Goal: Information Seeking & Learning: Check status

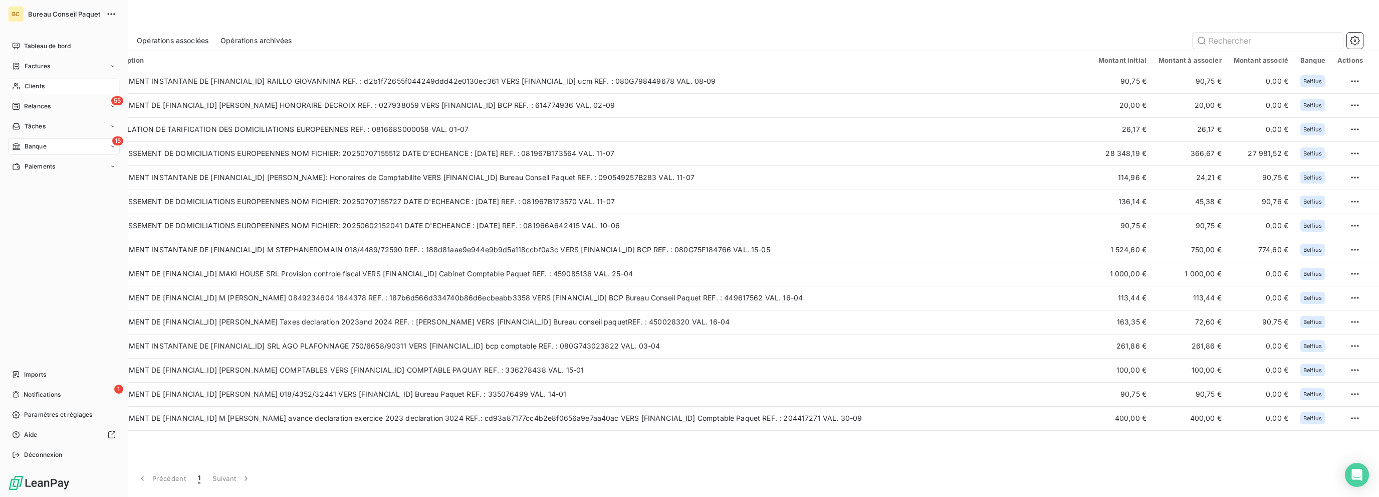
click at [38, 90] on span "Clients" at bounding box center [35, 86] width 20 height 9
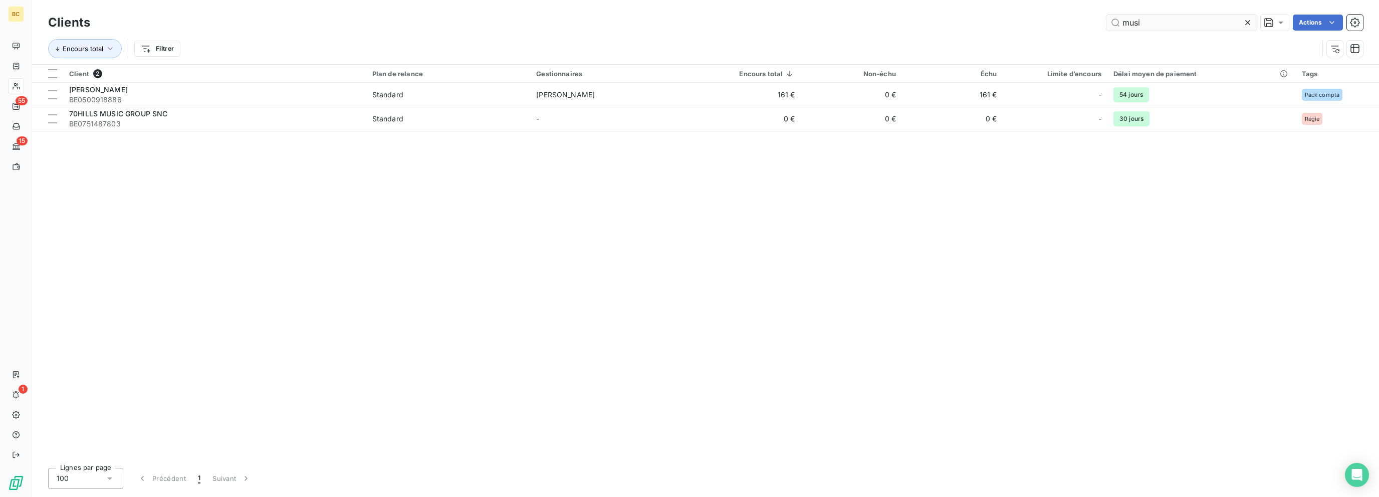
click at [1134, 20] on input "musi" at bounding box center [1182, 23] width 150 height 16
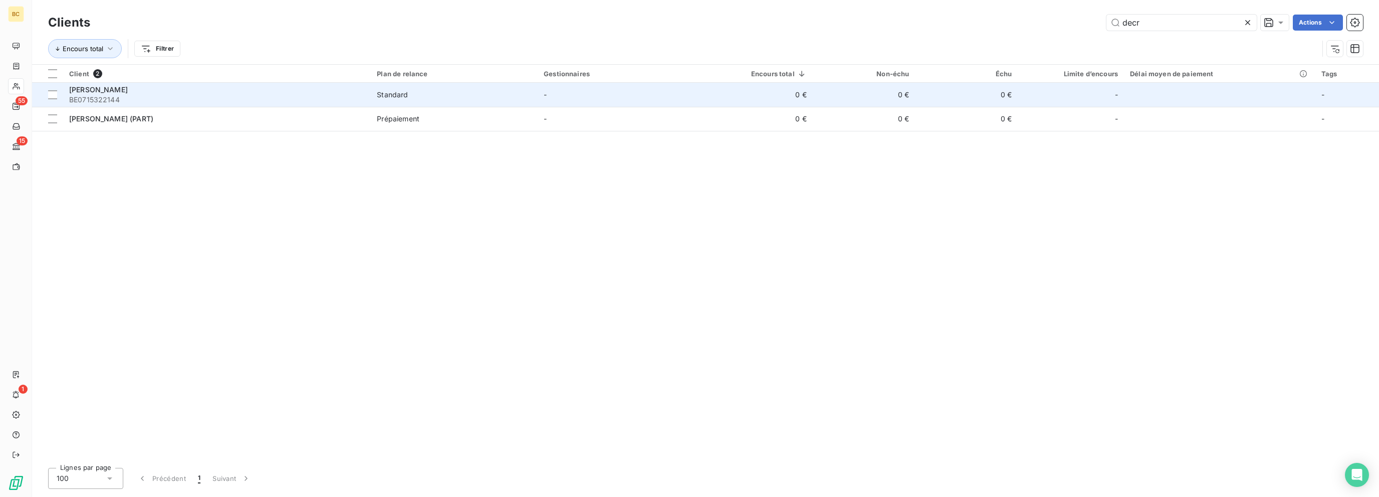
type input "decr"
click at [121, 87] on span "[PERSON_NAME]" at bounding box center [98, 89] width 59 height 9
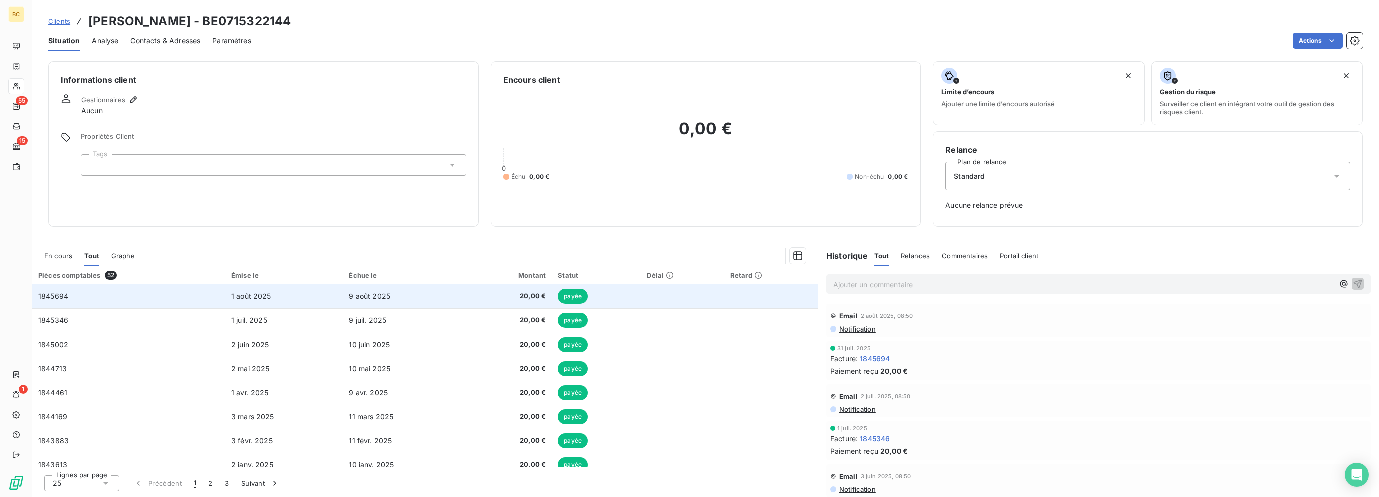
click at [359, 293] on span "9 août 2025" at bounding box center [370, 296] width 42 height 9
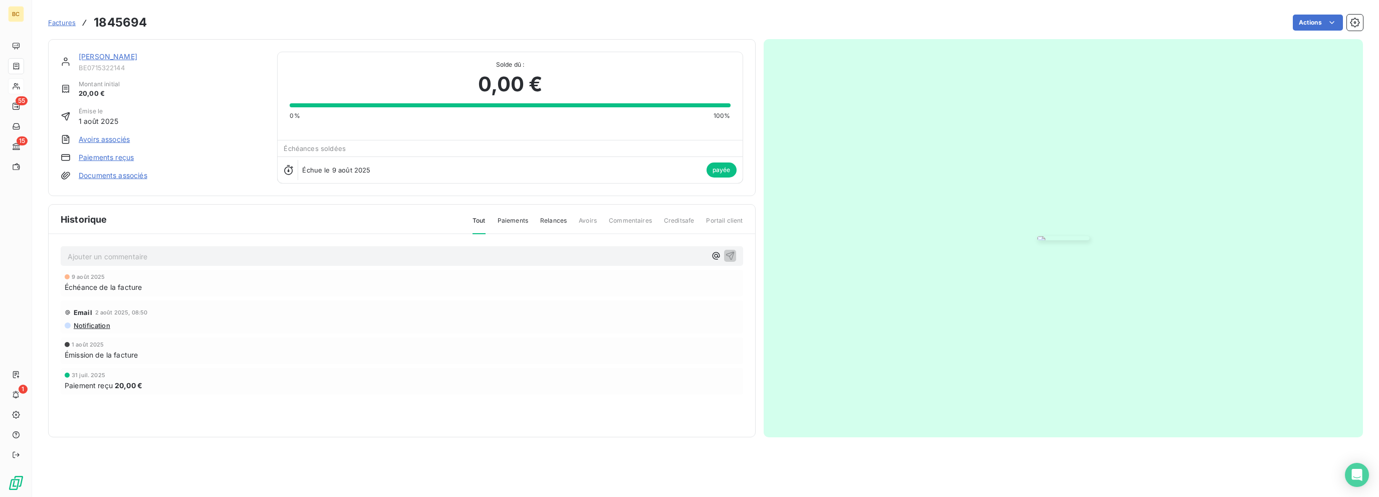
click at [129, 58] on link "[PERSON_NAME]" at bounding box center [108, 56] width 59 height 9
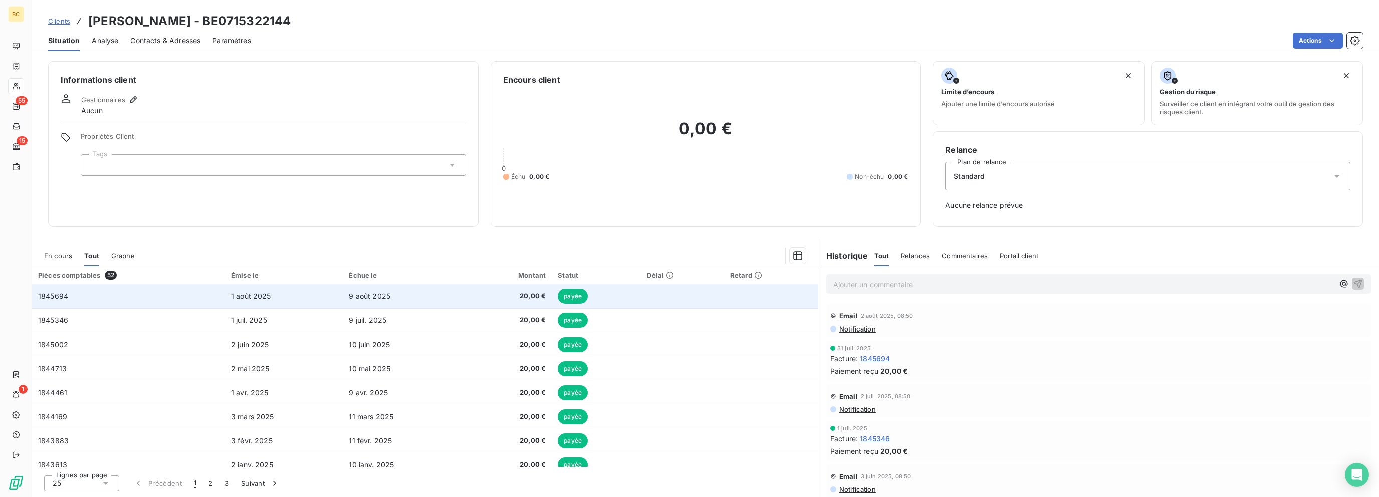
click at [258, 294] on span "1 août 2025" at bounding box center [251, 296] width 40 height 9
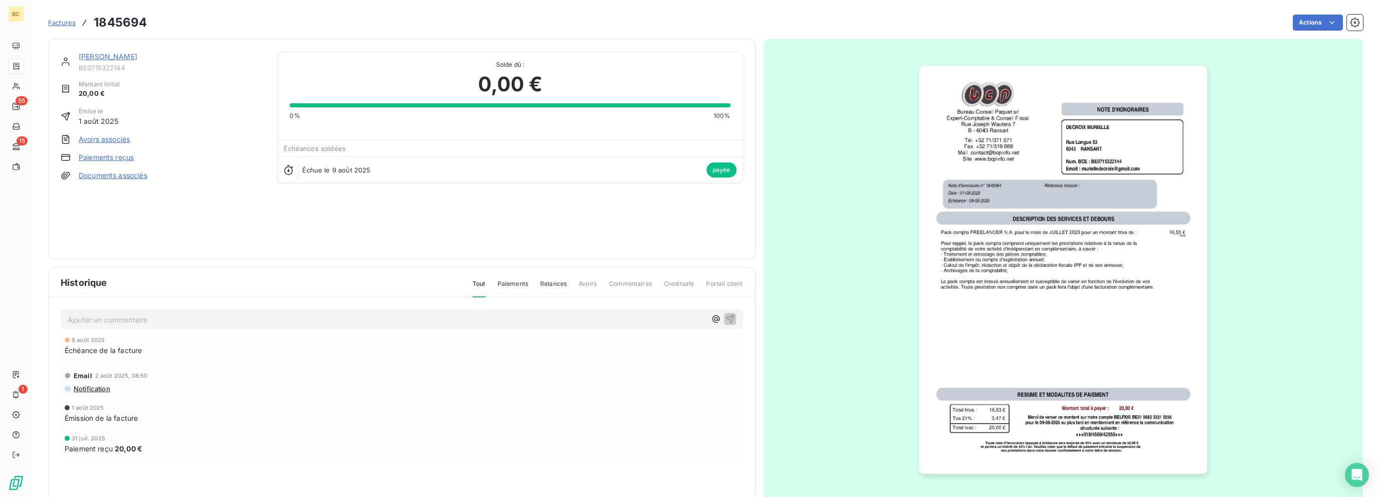
click at [122, 54] on link "[PERSON_NAME]" at bounding box center [108, 56] width 59 height 9
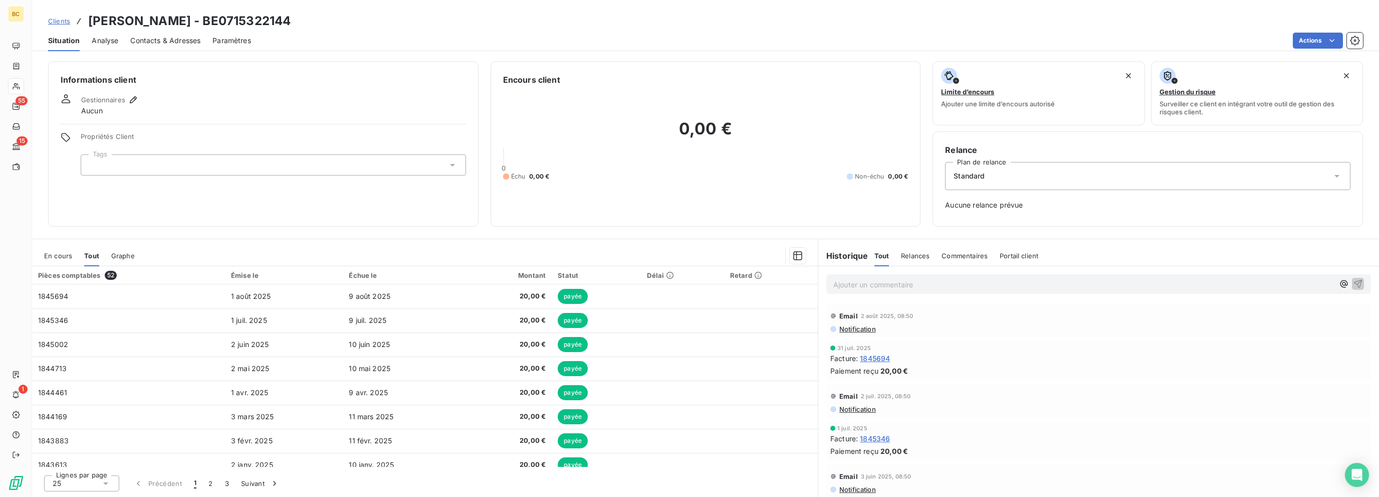
click at [865, 328] on span "Notification" at bounding box center [858, 329] width 38 height 8
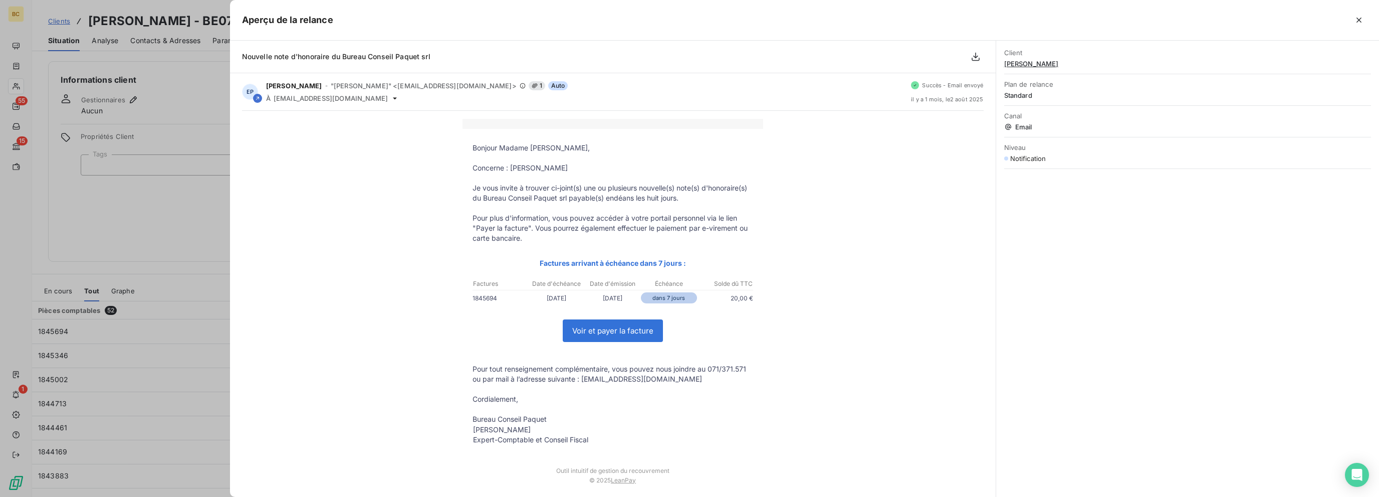
click at [150, 105] on div at bounding box center [689, 248] width 1379 height 497
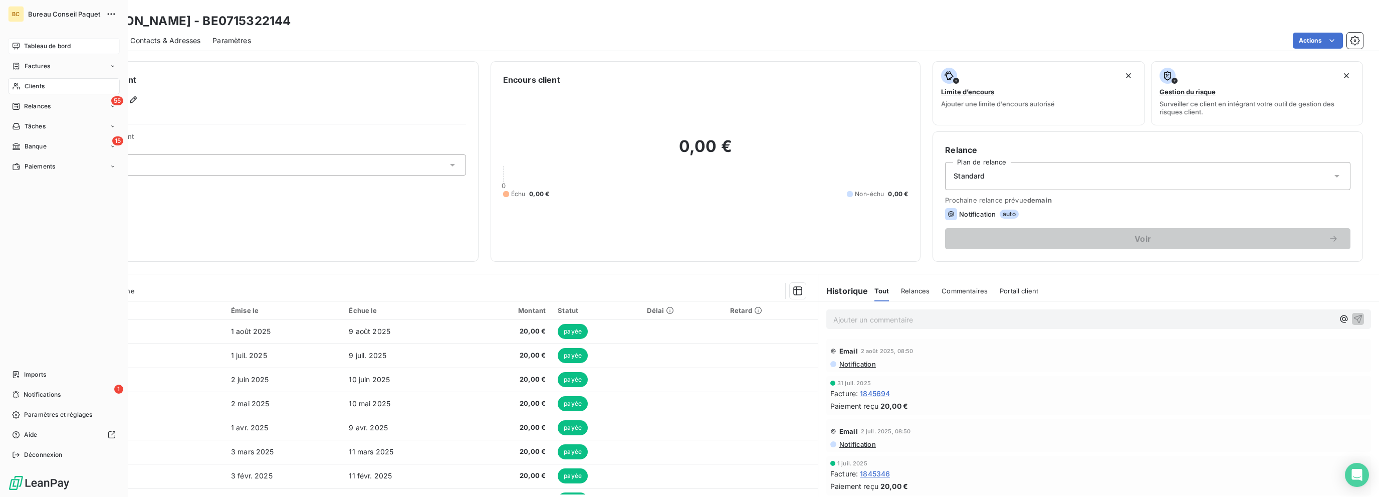
click at [51, 46] on span "Tableau de bord" at bounding box center [47, 46] width 47 height 9
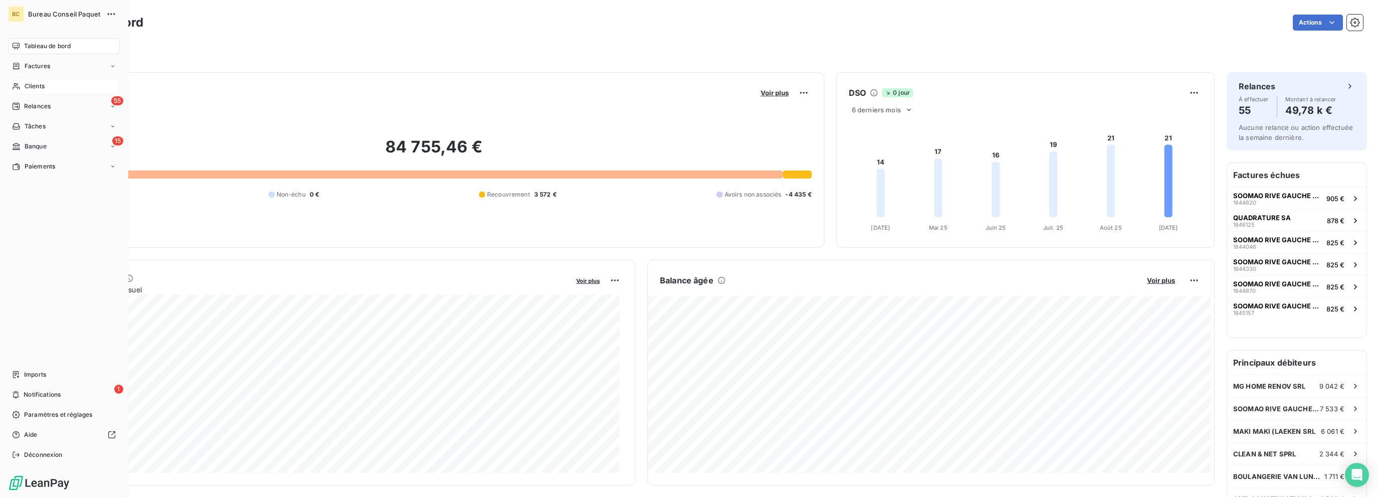
click at [36, 84] on span "Clients" at bounding box center [35, 86] width 20 height 9
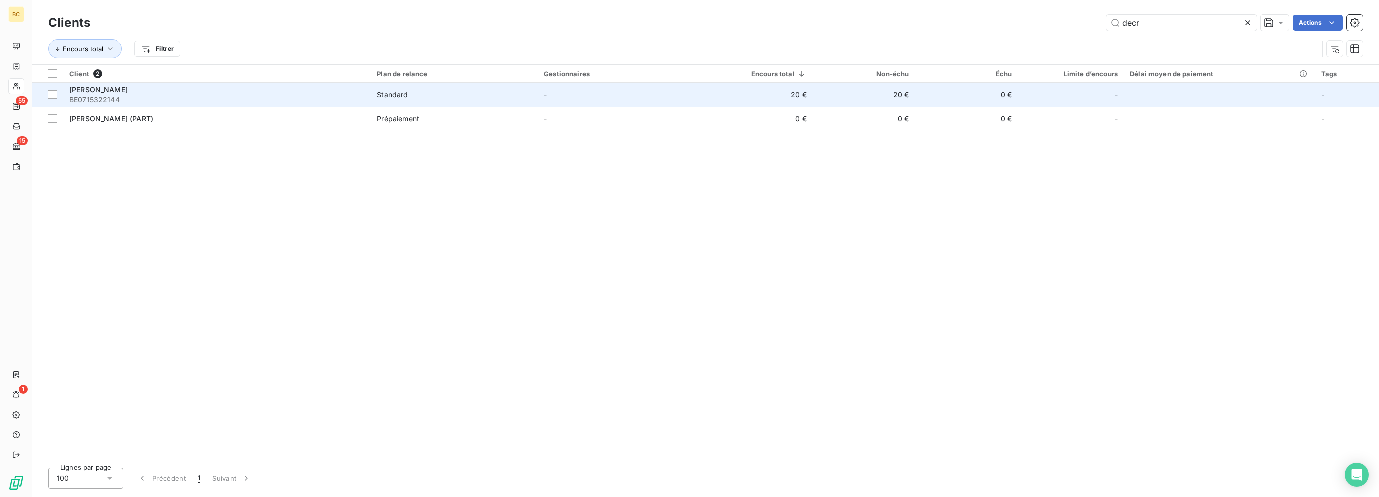
click at [138, 92] on div "[PERSON_NAME]" at bounding box center [217, 90] width 296 height 10
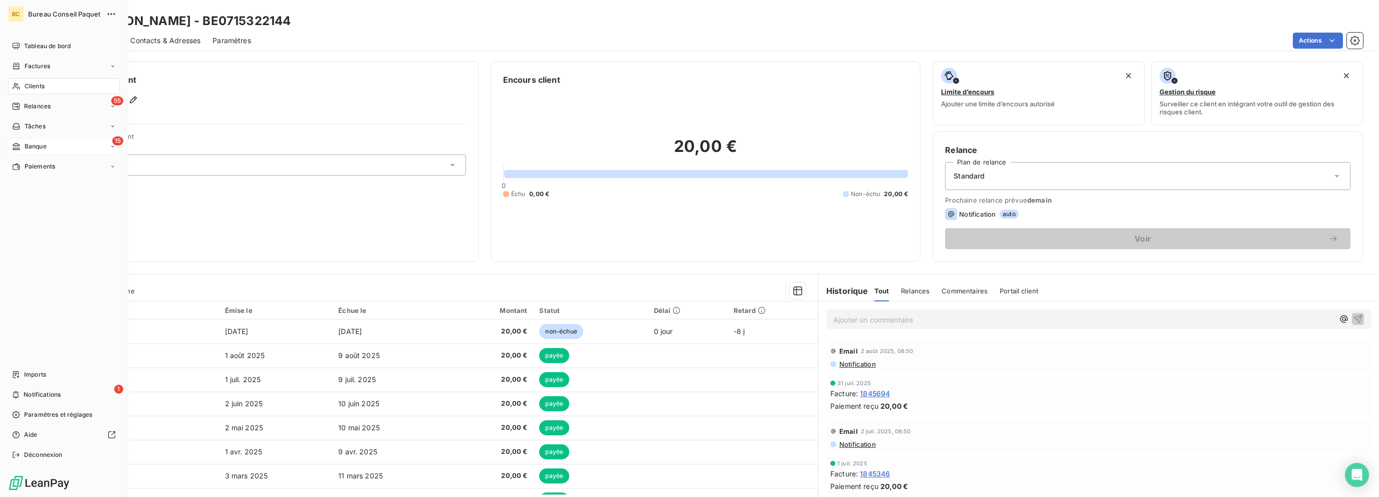
click at [40, 142] on span "Banque" at bounding box center [36, 146] width 22 height 9
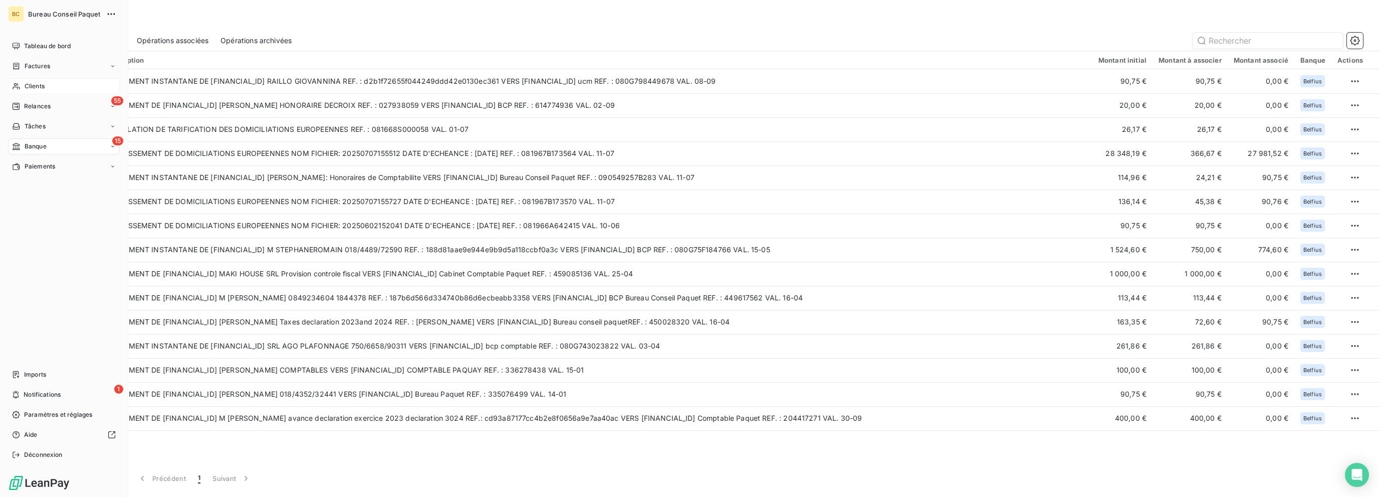
click at [26, 86] on span "Clients" at bounding box center [35, 86] width 20 height 9
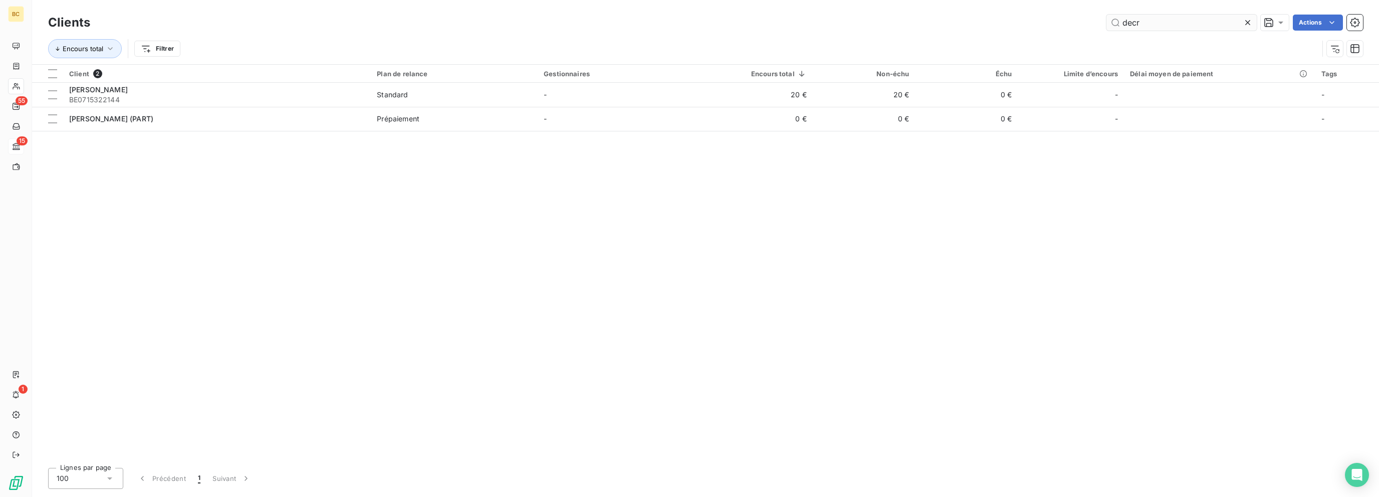
click at [1131, 26] on input "decr" at bounding box center [1182, 23] width 150 height 16
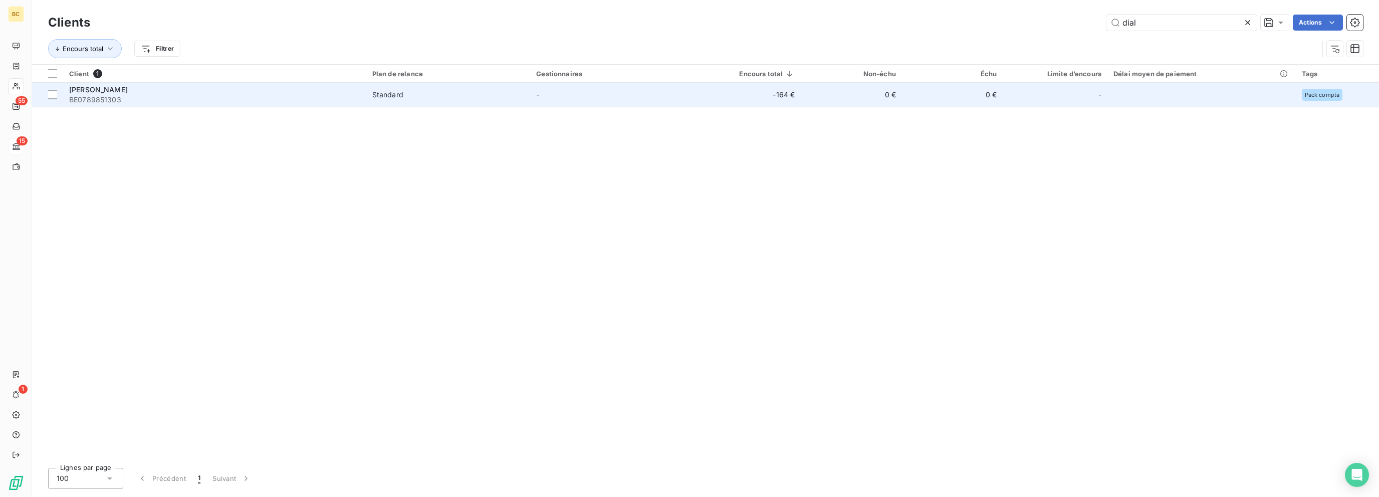
type input "dial"
click at [100, 101] on span "BE0789851303" at bounding box center [214, 100] width 291 height 10
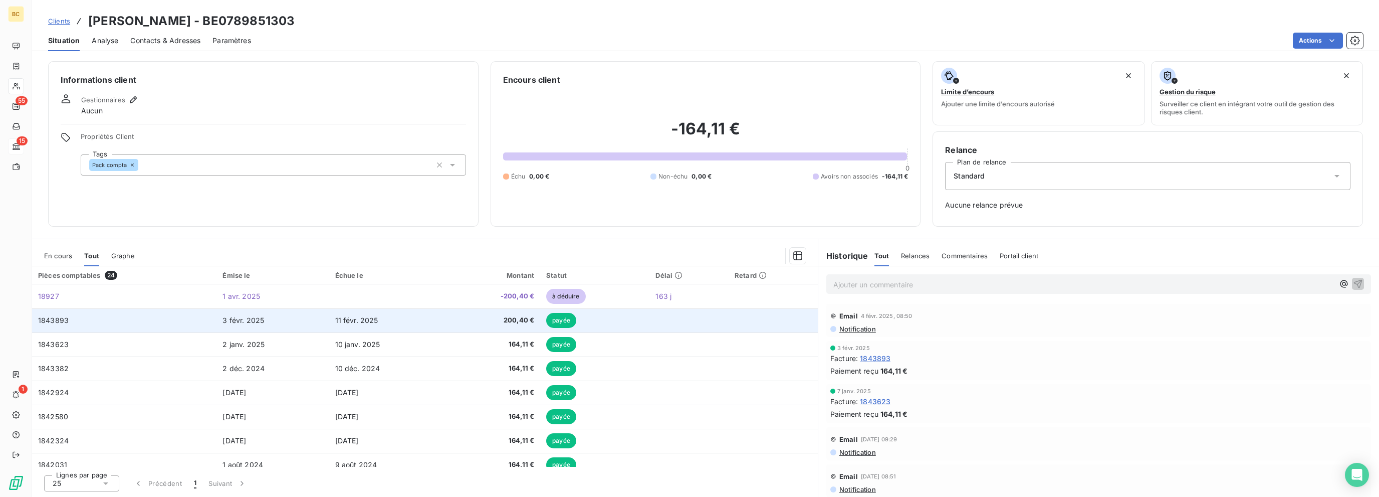
click at [253, 319] on span "3 févr. 2025" at bounding box center [244, 320] width 42 height 9
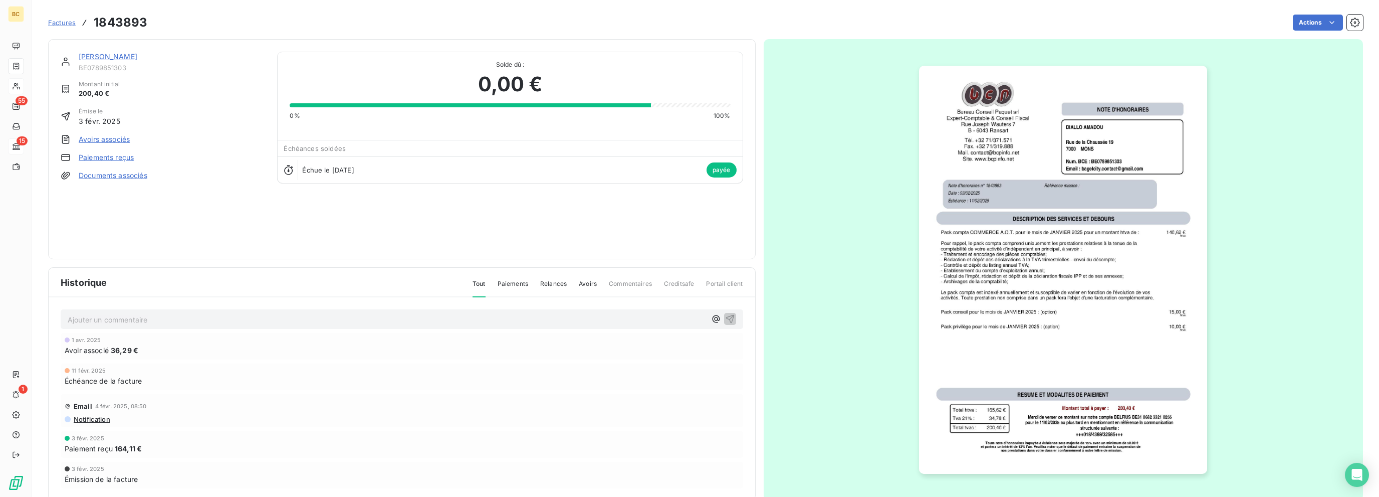
click at [128, 54] on link "[PERSON_NAME]" at bounding box center [108, 56] width 59 height 9
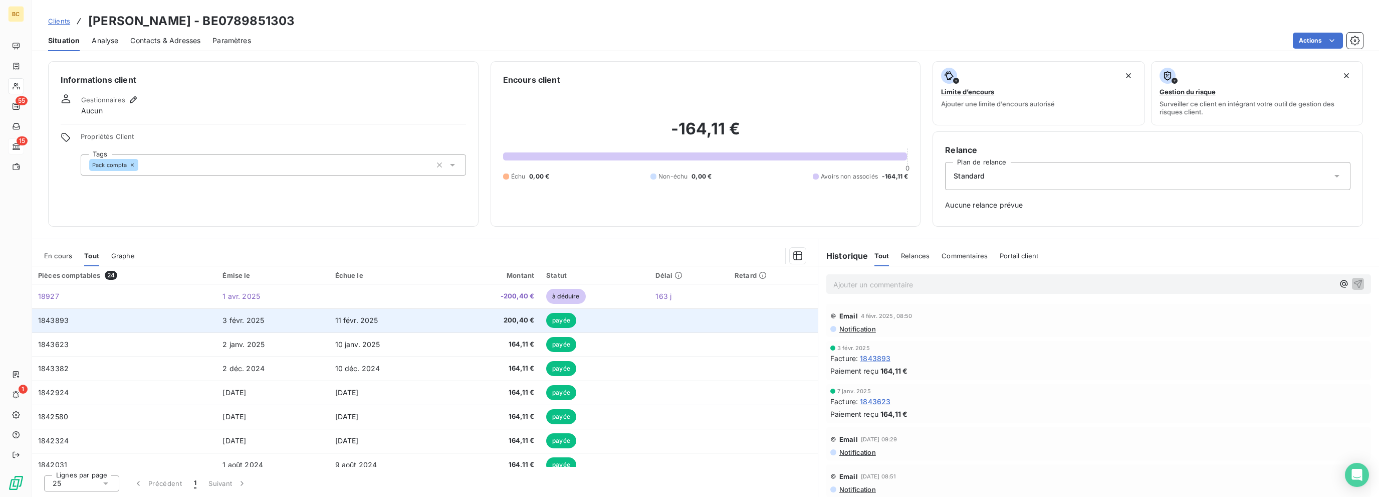
click at [347, 325] on td "11 févr. 2025" at bounding box center [388, 320] width 119 height 24
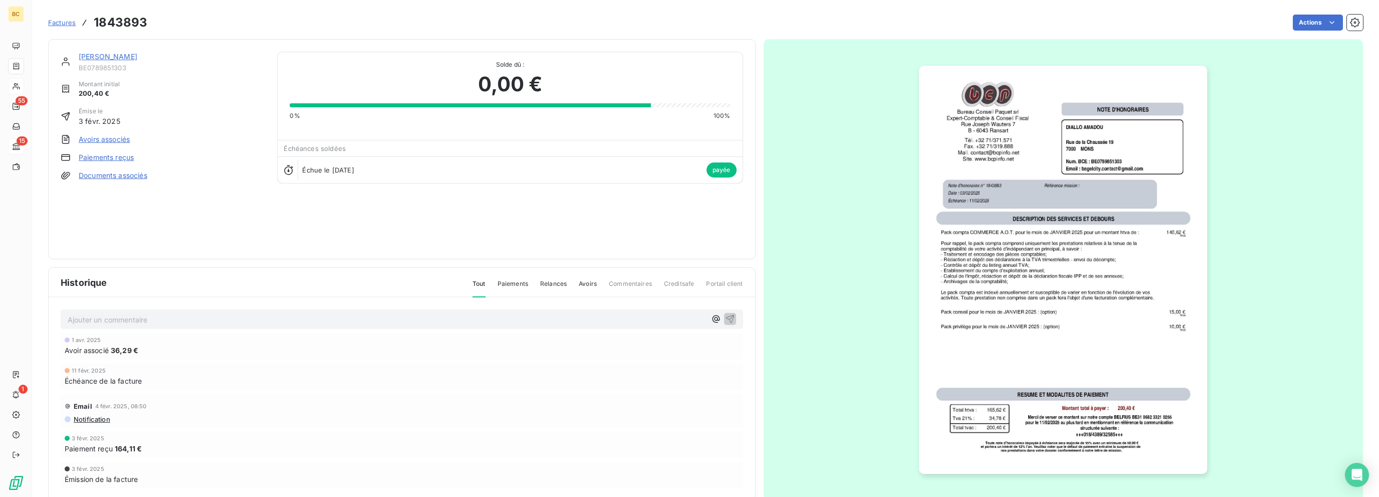
click at [102, 57] on link "[PERSON_NAME]" at bounding box center [108, 56] width 59 height 9
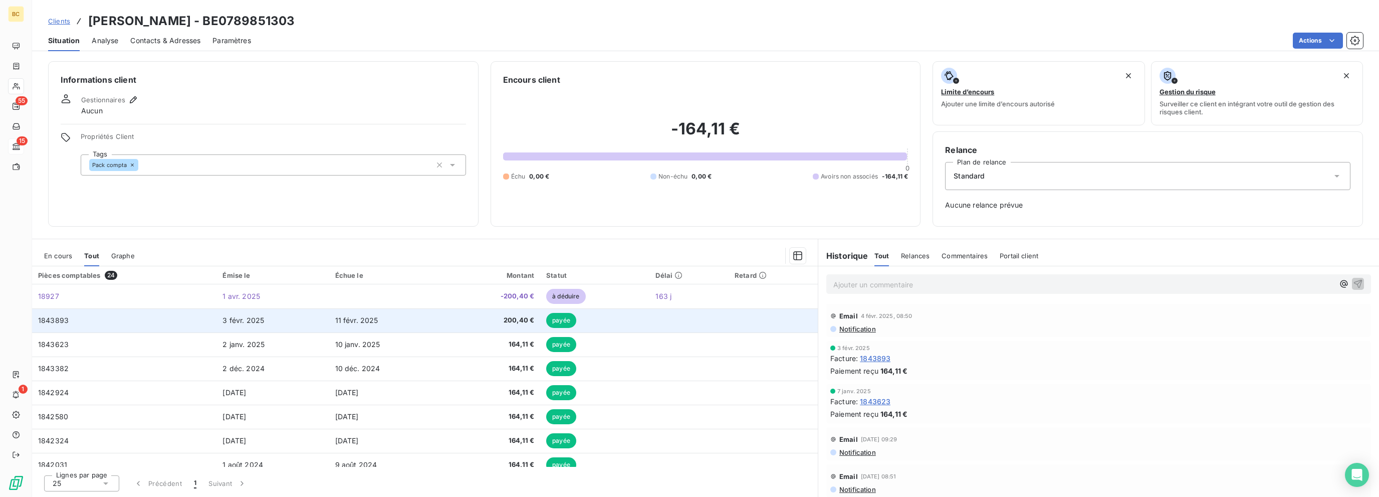
click at [516, 315] on span "200,40 €" at bounding box center [494, 320] width 81 height 10
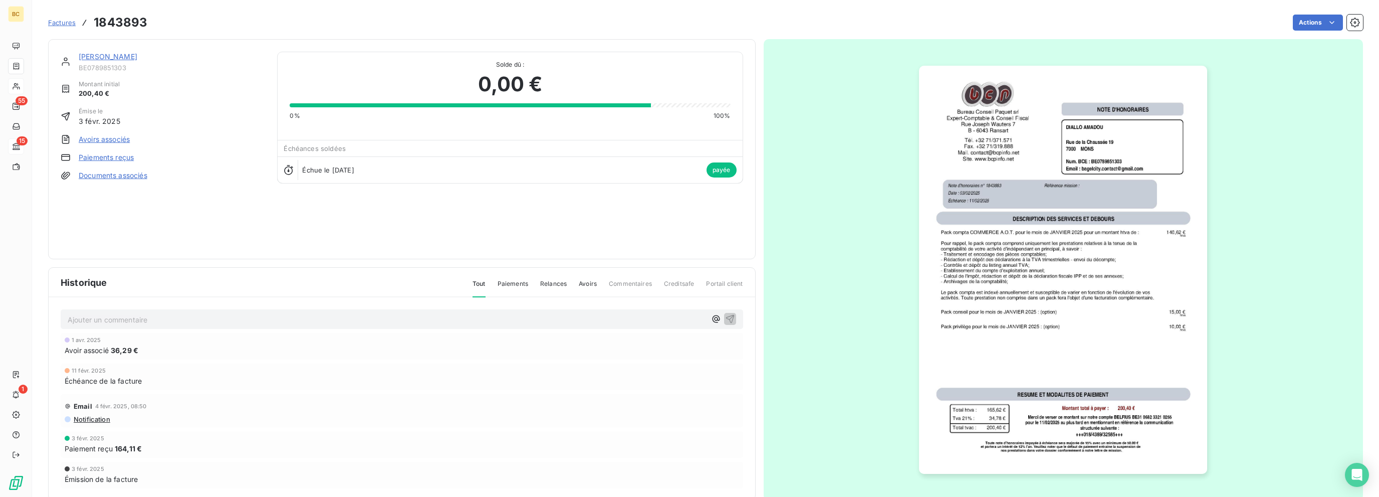
click at [114, 136] on link "Avoirs associés" at bounding box center [104, 139] width 51 height 10
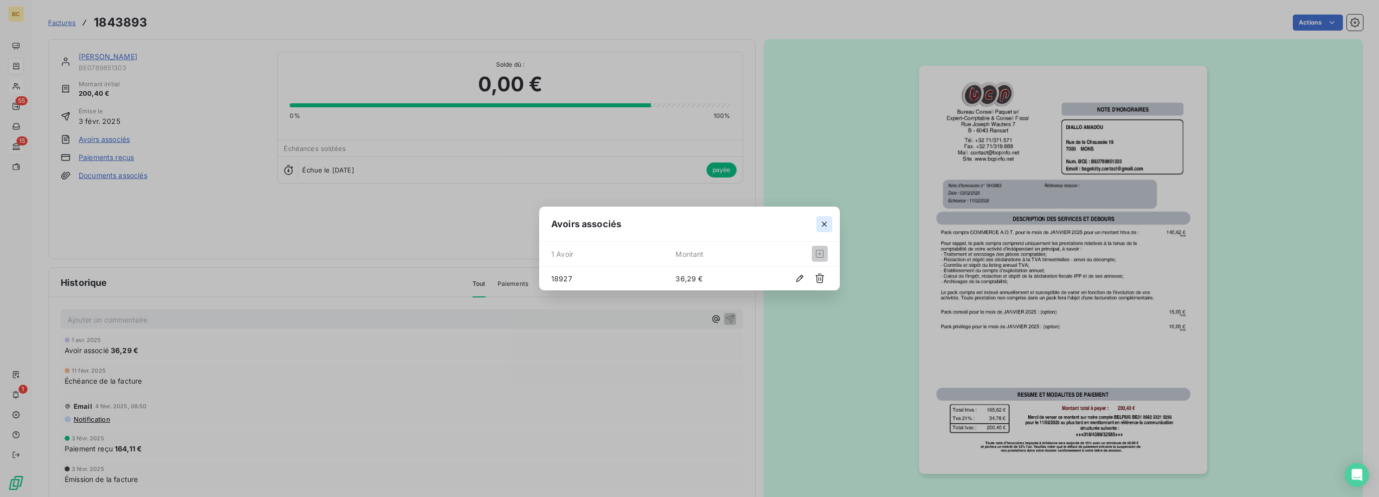
click at [823, 220] on icon "button" at bounding box center [824, 224] width 10 height 10
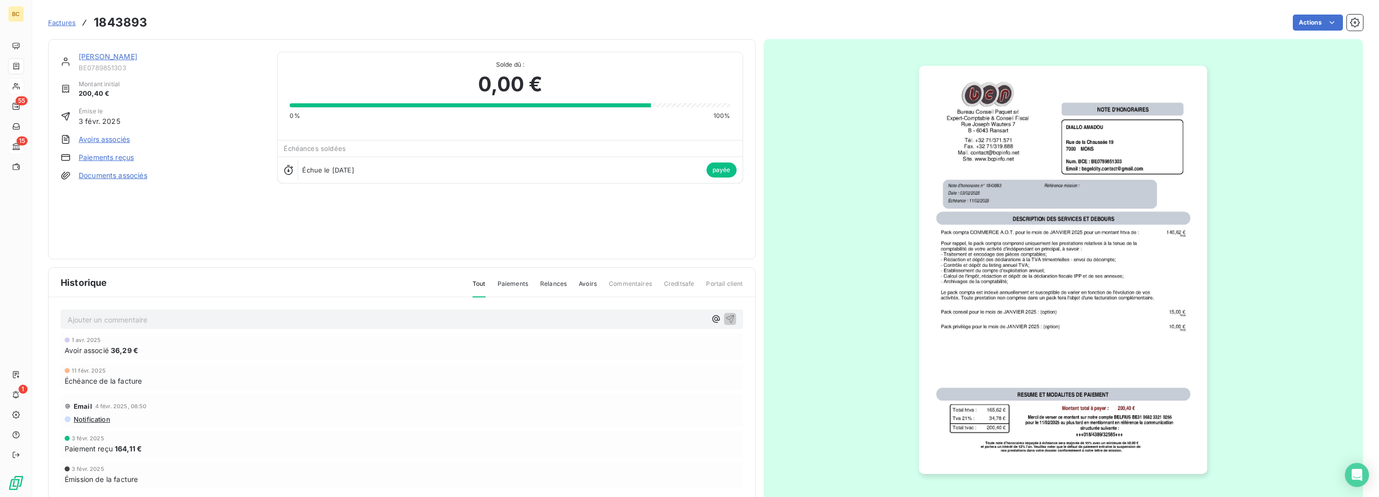
click at [111, 61] on link "[PERSON_NAME]" at bounding box center [108, 56] width 59 height 9
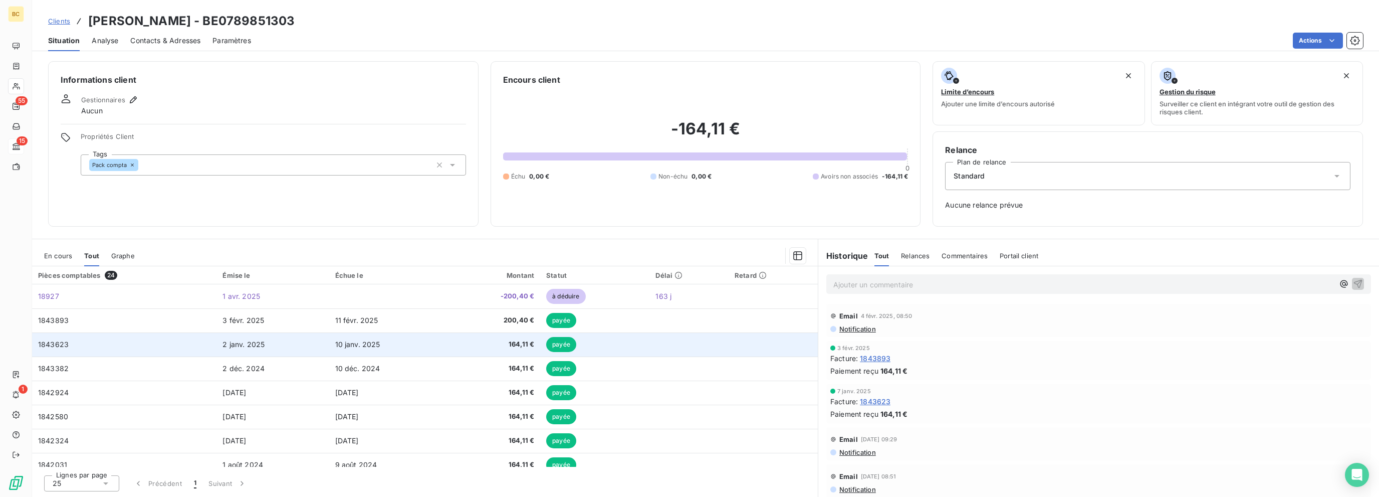
click at [329, 342] on td "10 janv. 2025" at bounding box center [388, 344] width 119 height 24
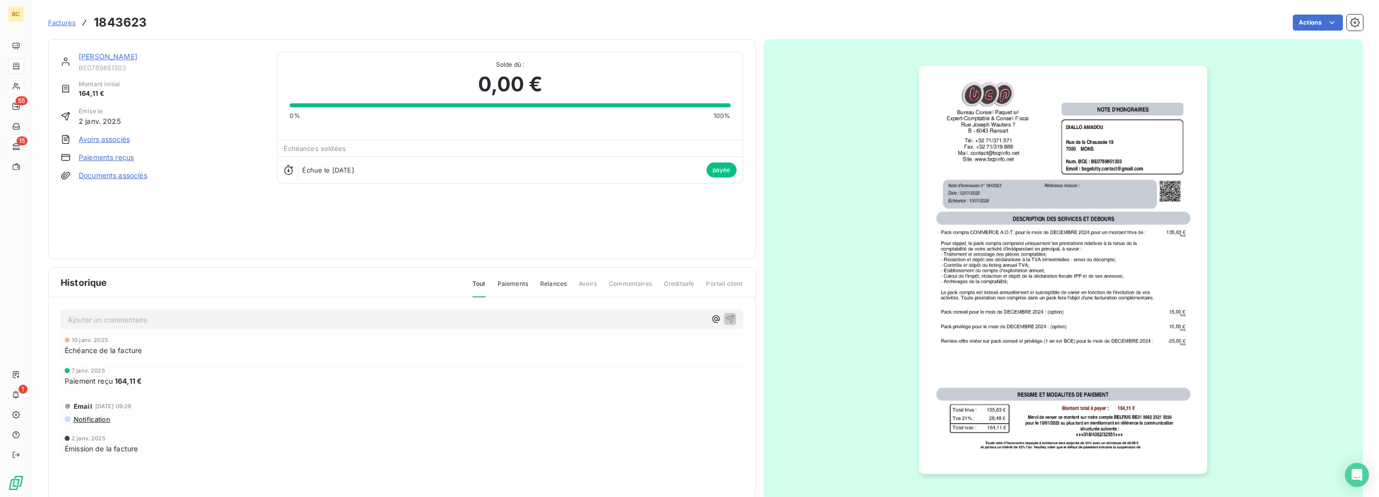
click at [109, 55] on link "[PERSON_NAME]" at bounding box center [108, 56] width 59 height 9
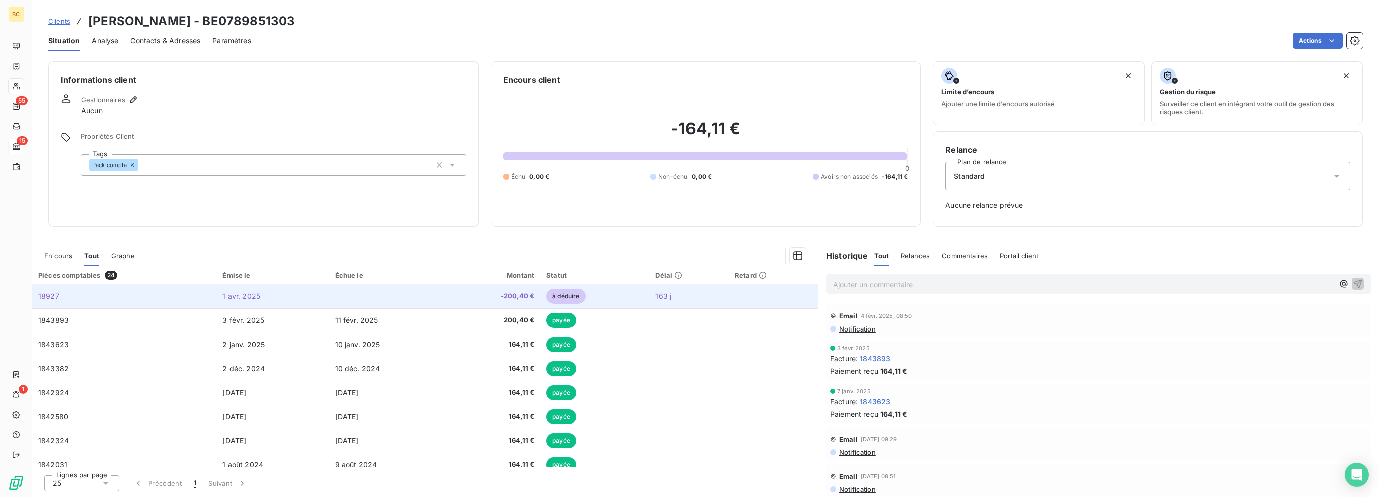
click at [356, 293] on td at bounding box center [388, 296] width 119 height 24
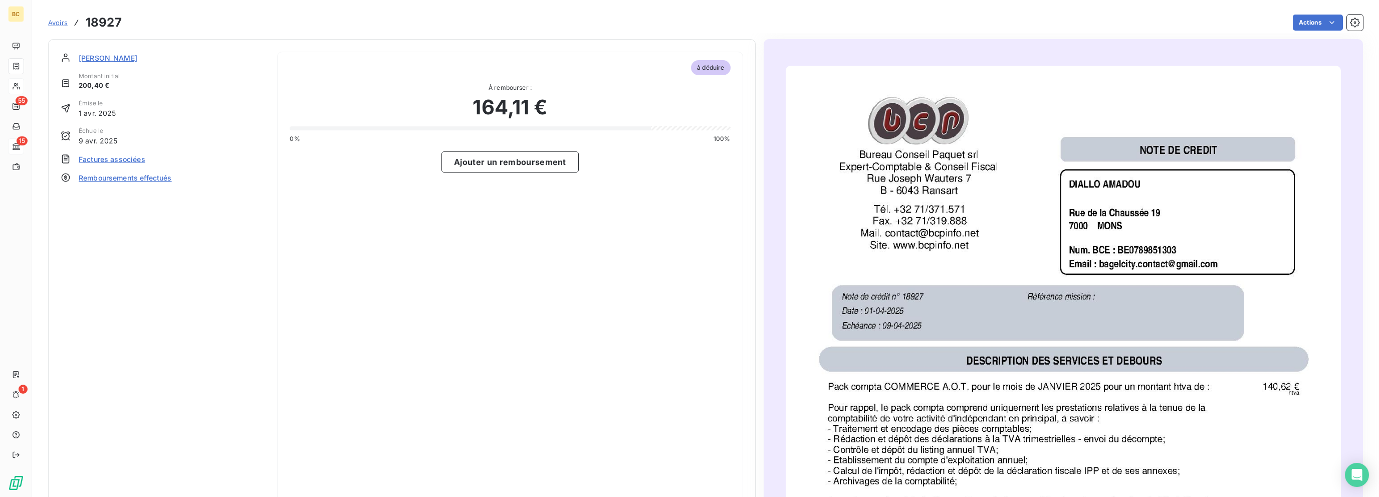
click at [135, 53] on span "[PERSON_NAME]" at bounding box center [108, 58] width 59 height 11
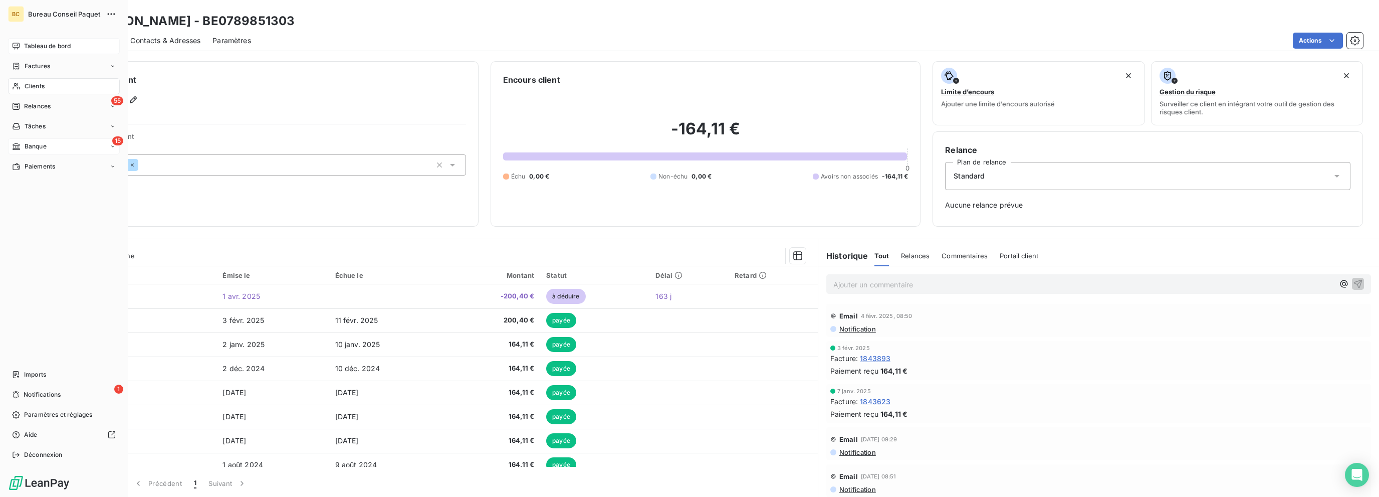
click at [32, 44] on span "Tableau de bord" at bounding box center [47, 46] width 47 height 9
